Goal: Go to known website: Access a specific website the user already knows

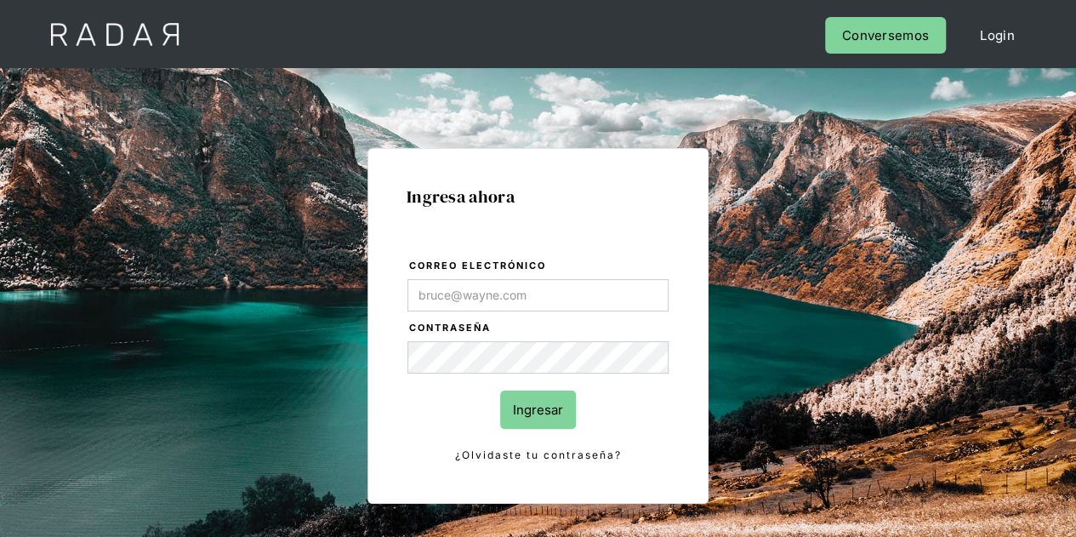
type input "[PERSON_NAME][EMAIL_ADDRESS][DOMAIN_NAME]"
